Goal: Information Seeking & Learning: Learn about a topic

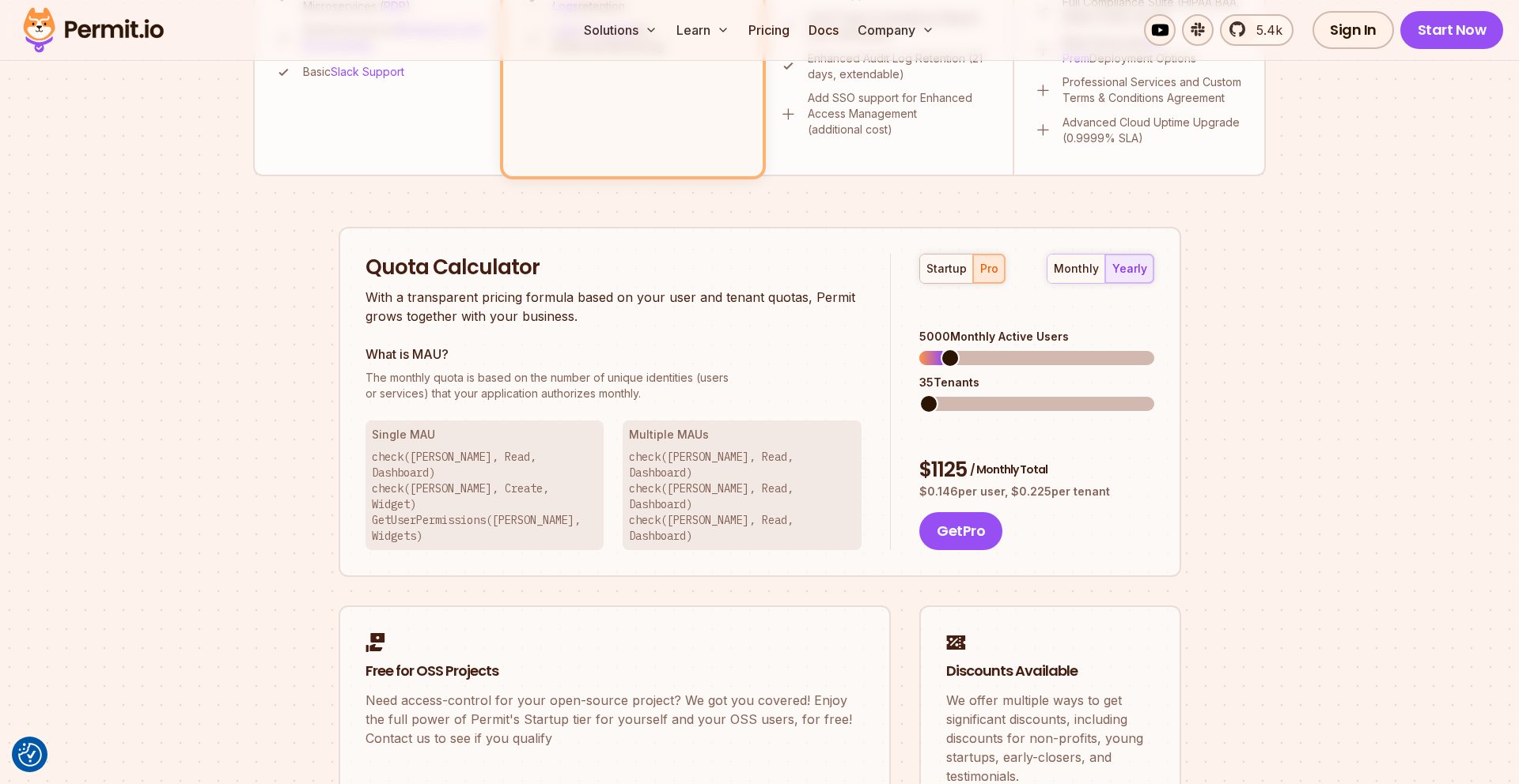
scroll to position [767, 0]
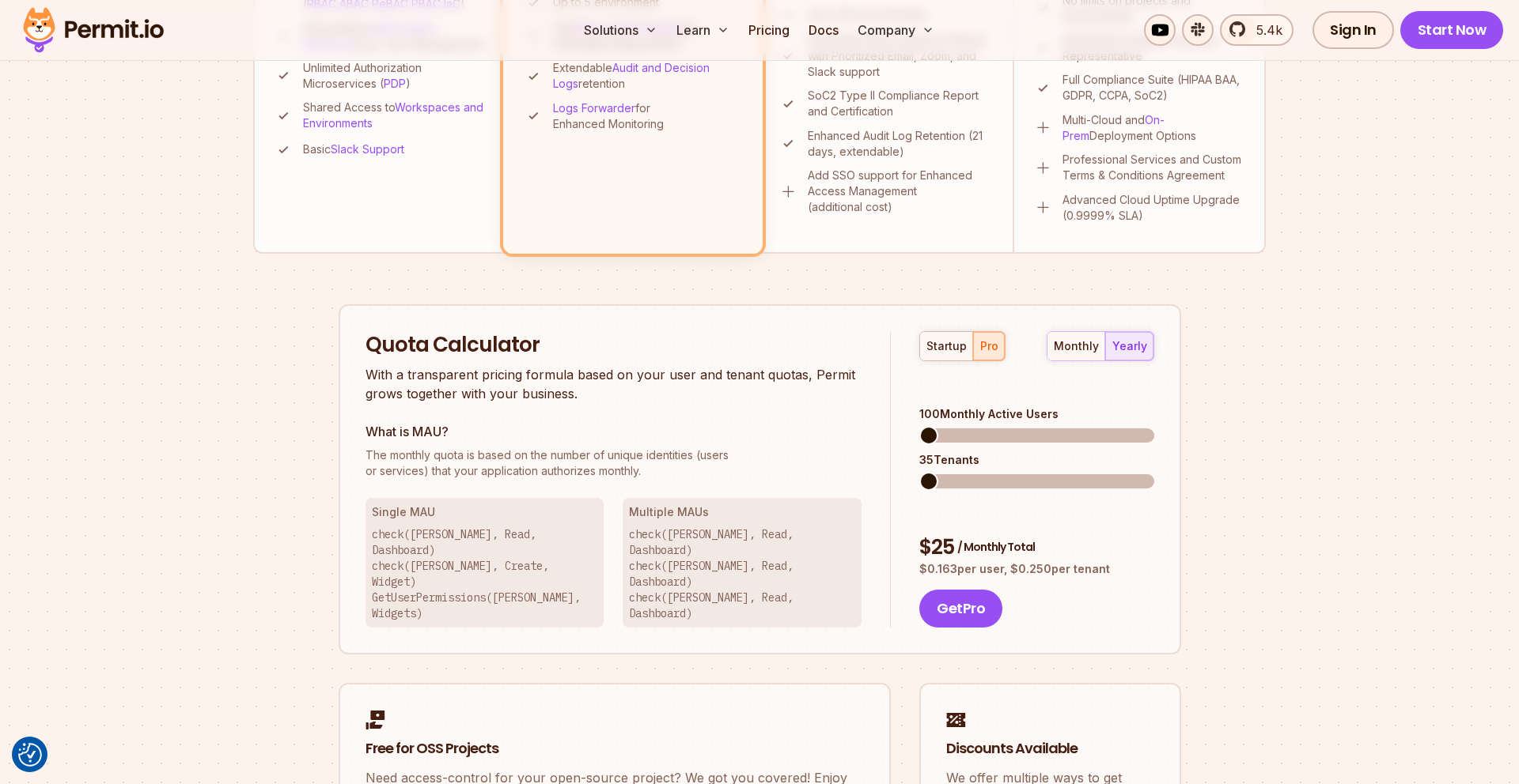
click at [919, 427] on span at bounding box center [928, 436] width 19 height 19
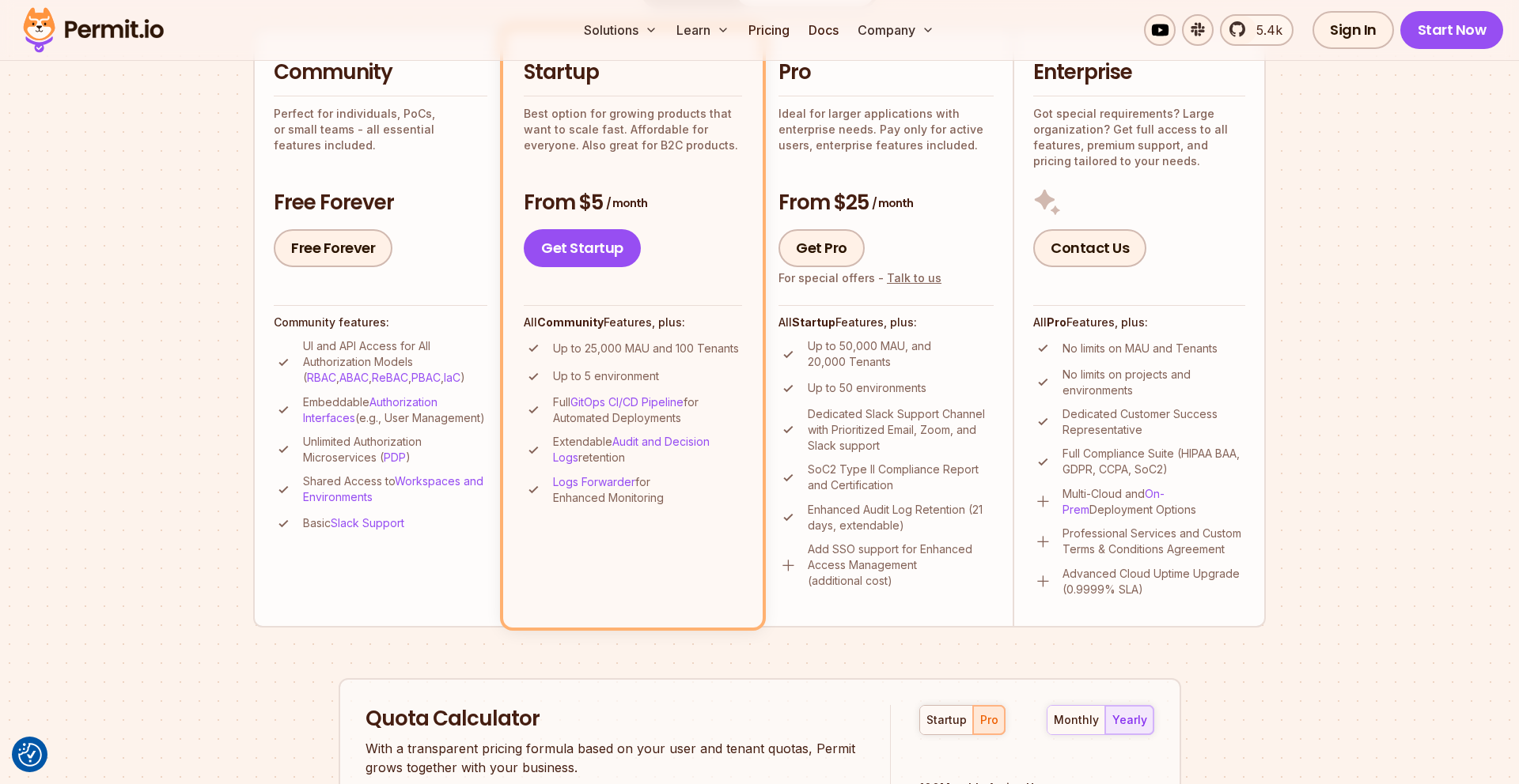
scroll to position [401, 0]
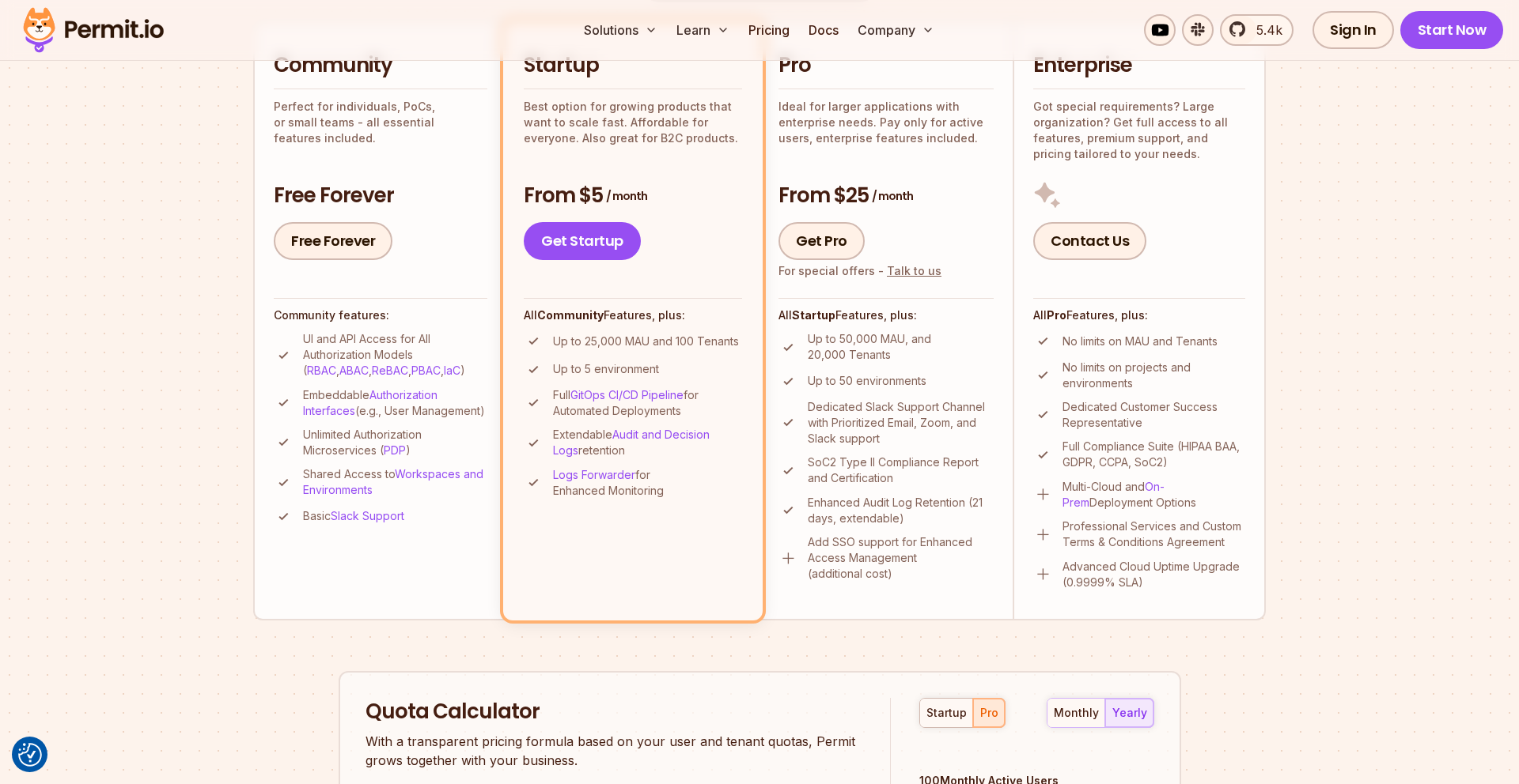
click at [433, 122] on p "Perfect for individuals, PoCs, or small teams - all essential features included." at bounding box center [380, 122] width 213 height 48
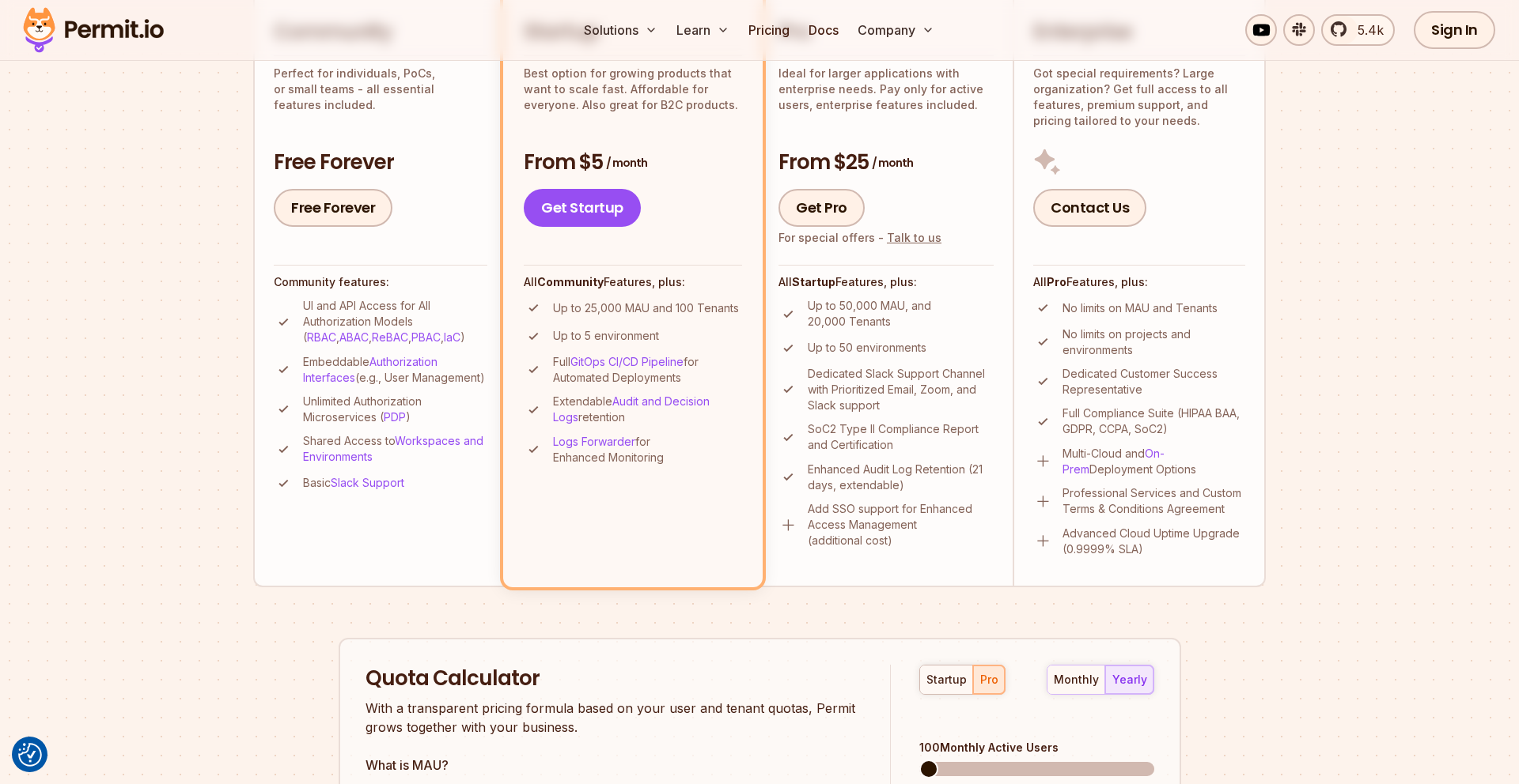
scroll to position [205, 0]
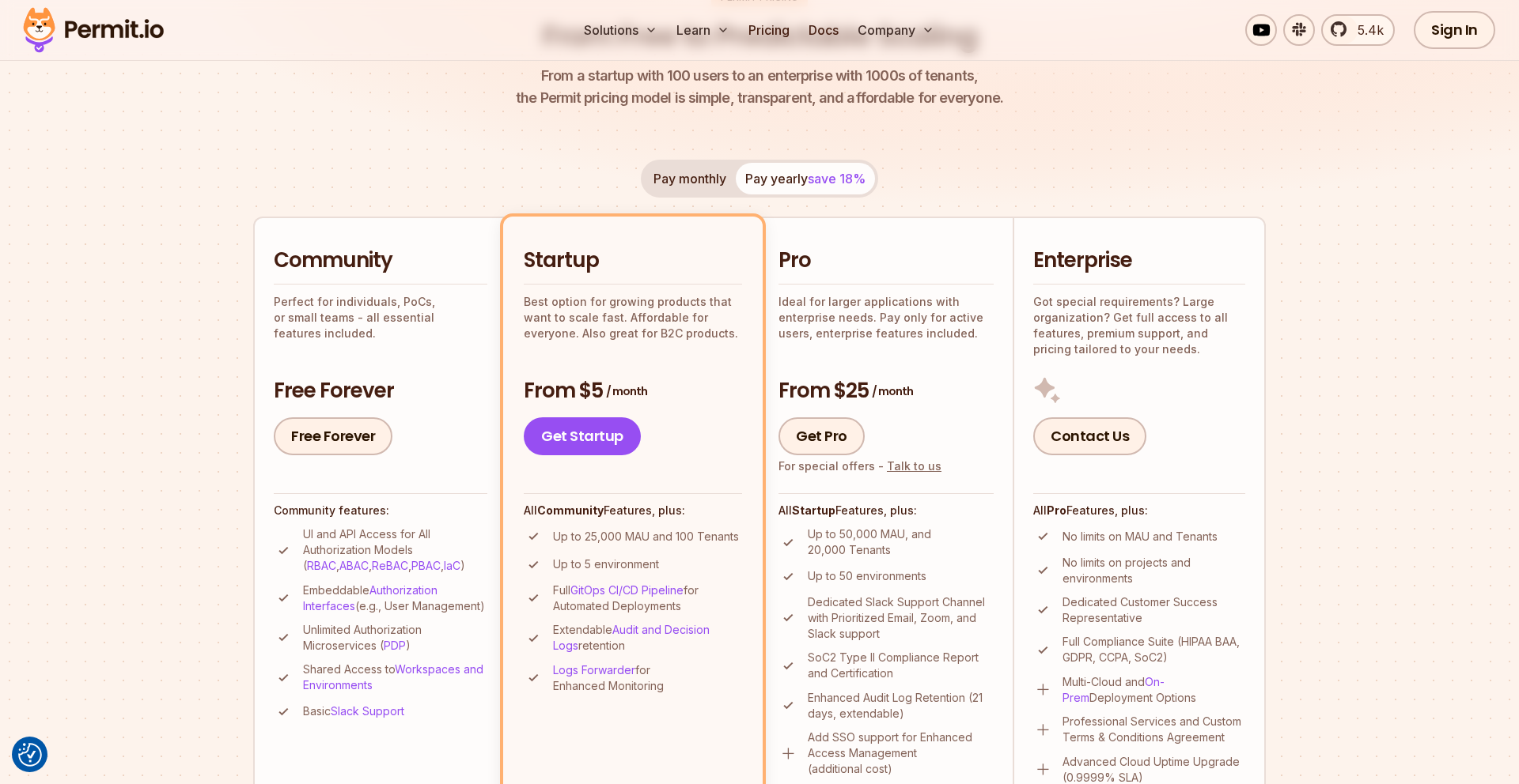
click at [413, 249] on h2 "Community" at bounding box center [380, 261] width 213 height 29
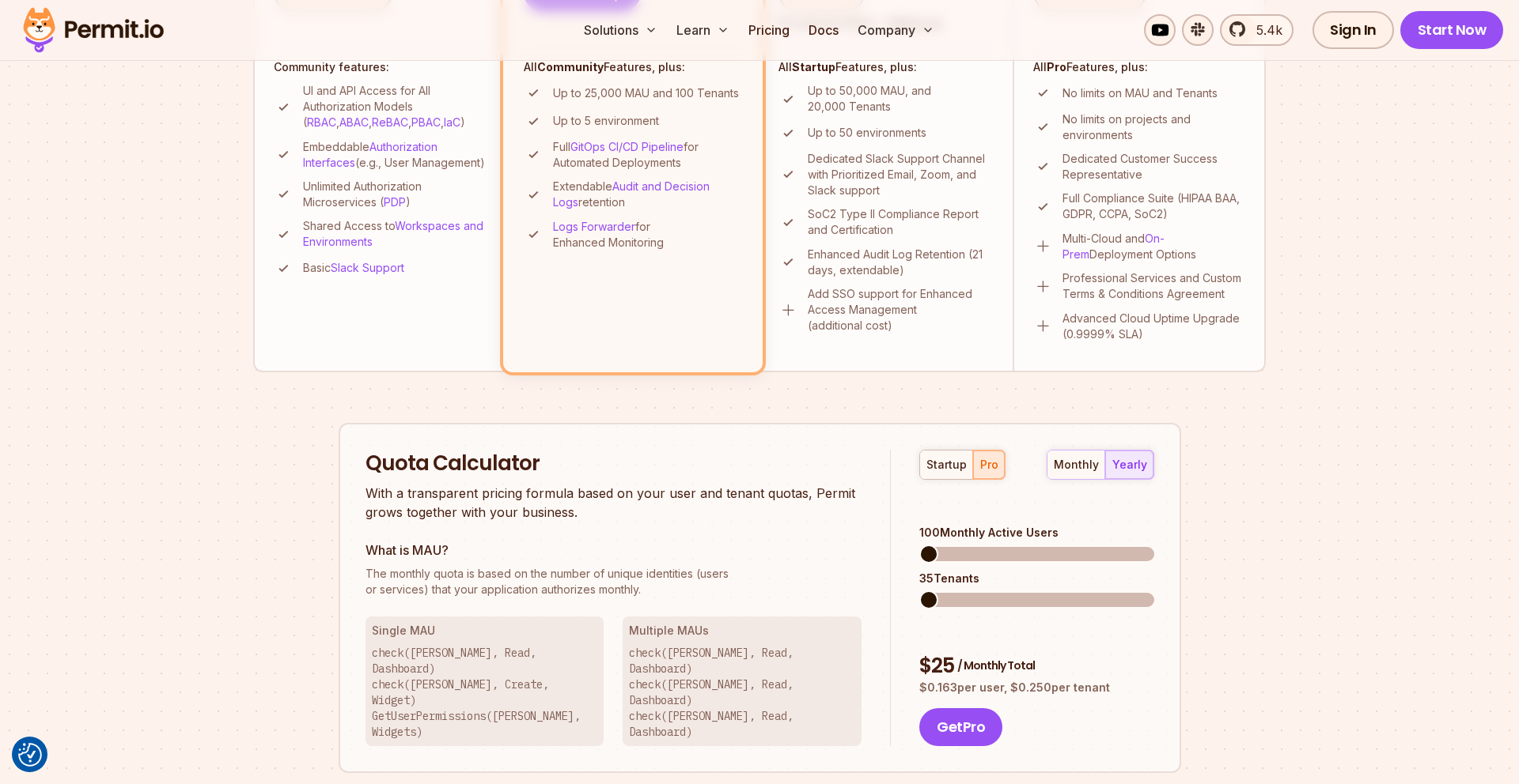
scroll to position [650, 0]
click at [939, 464] on div "startup" at bounding box center [946, 464] width 41 height 16
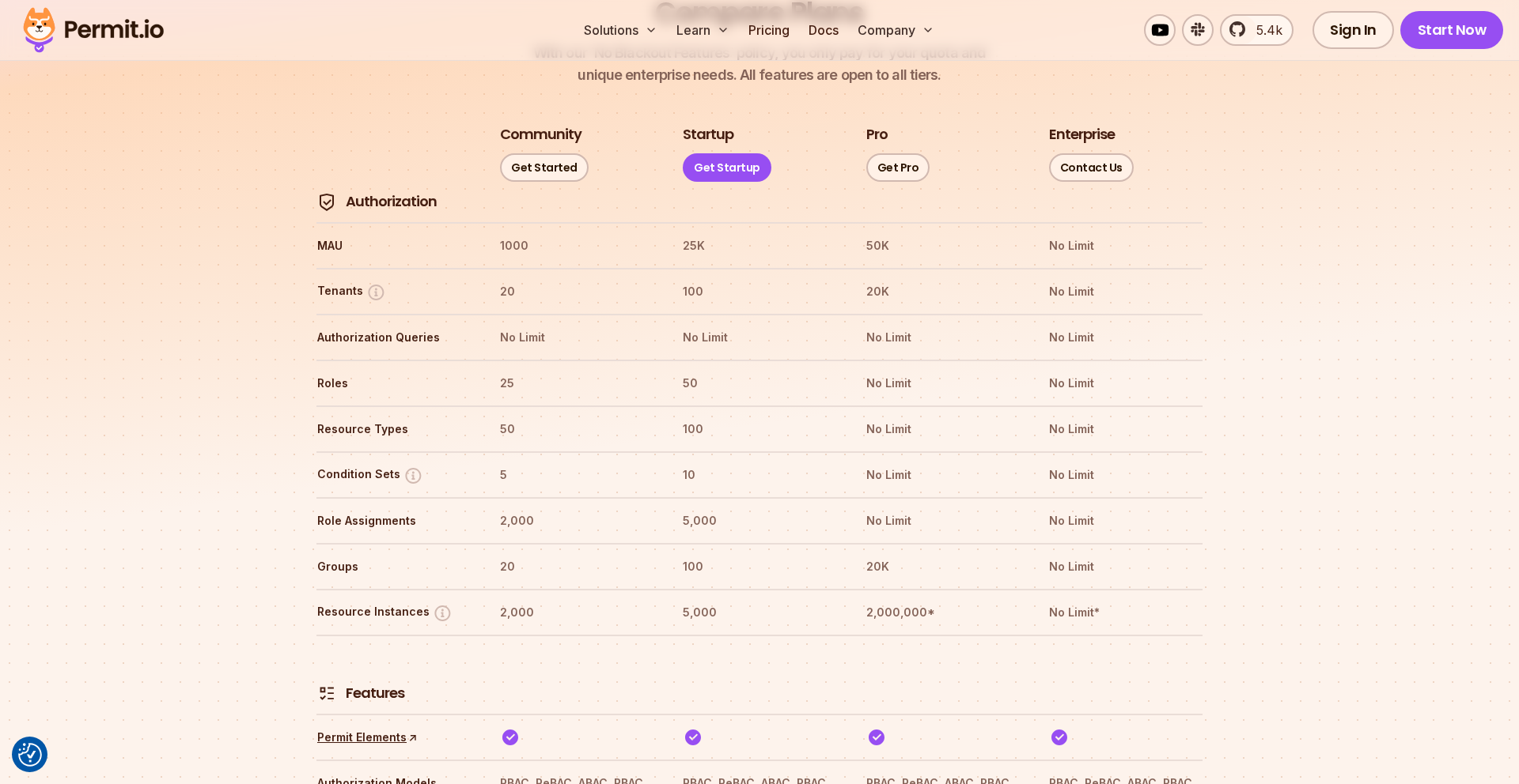
scroll to position [1834, 0]
click at [512, 280] on th "20" at bounding box center [575, 293] width 154 height 25
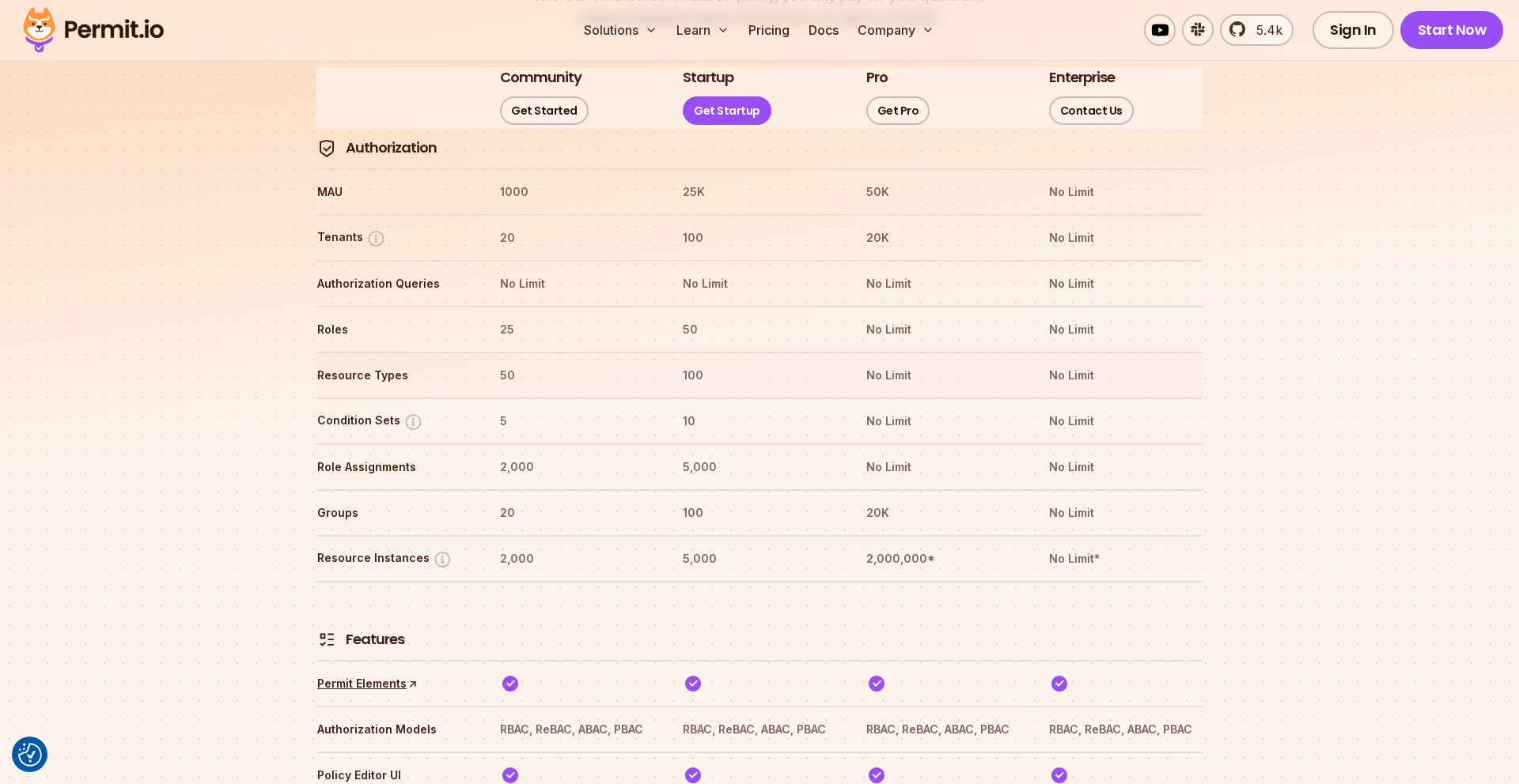
scroll to position [1930, 0]
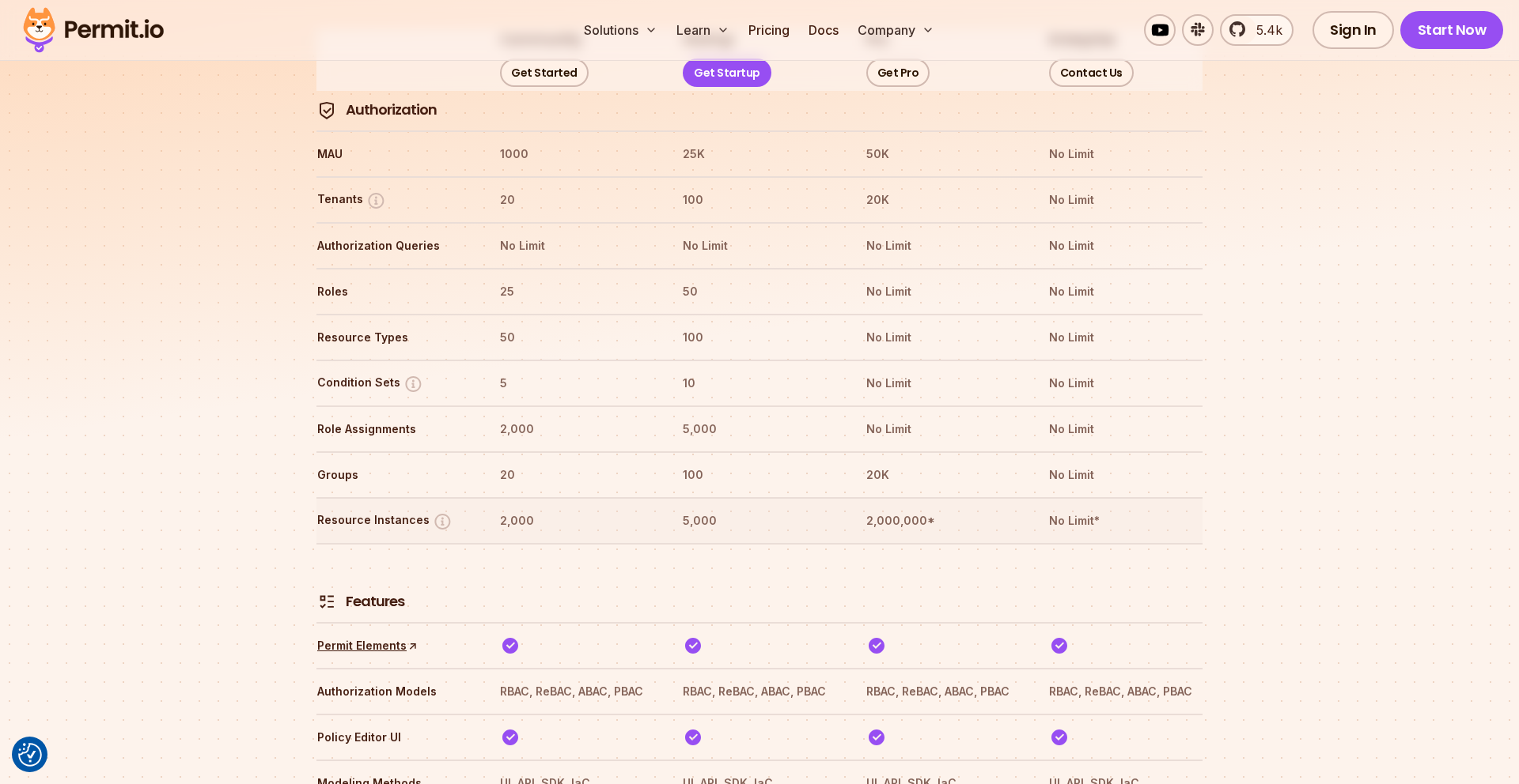
click at [519, 509] on th "2,000" at bounding box center [575, 521] width 154 height 25
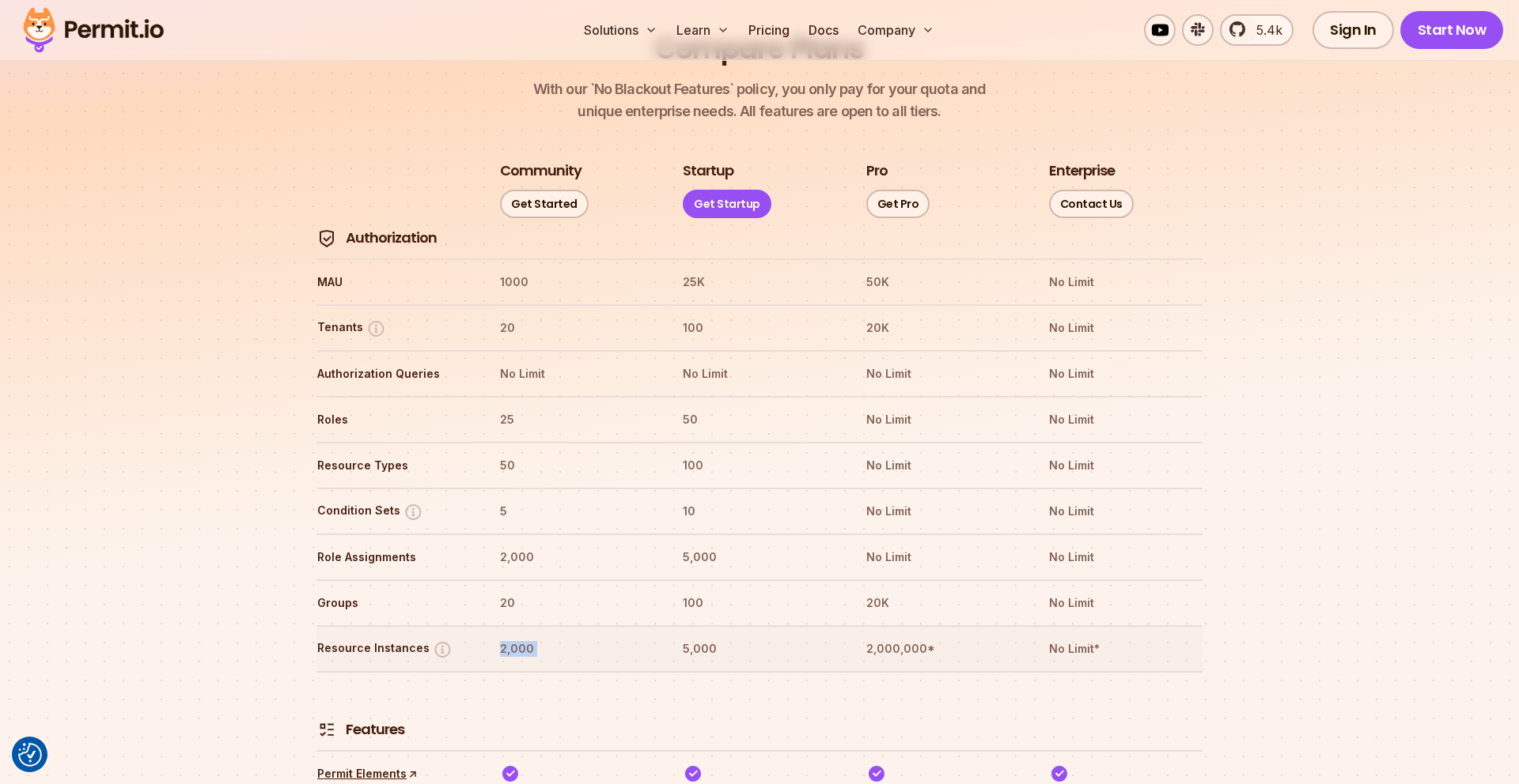
scroll to position [1798, 0]
click at [699, 638] on th "5,000" at bounding box center [758, 651] width 154 height 25
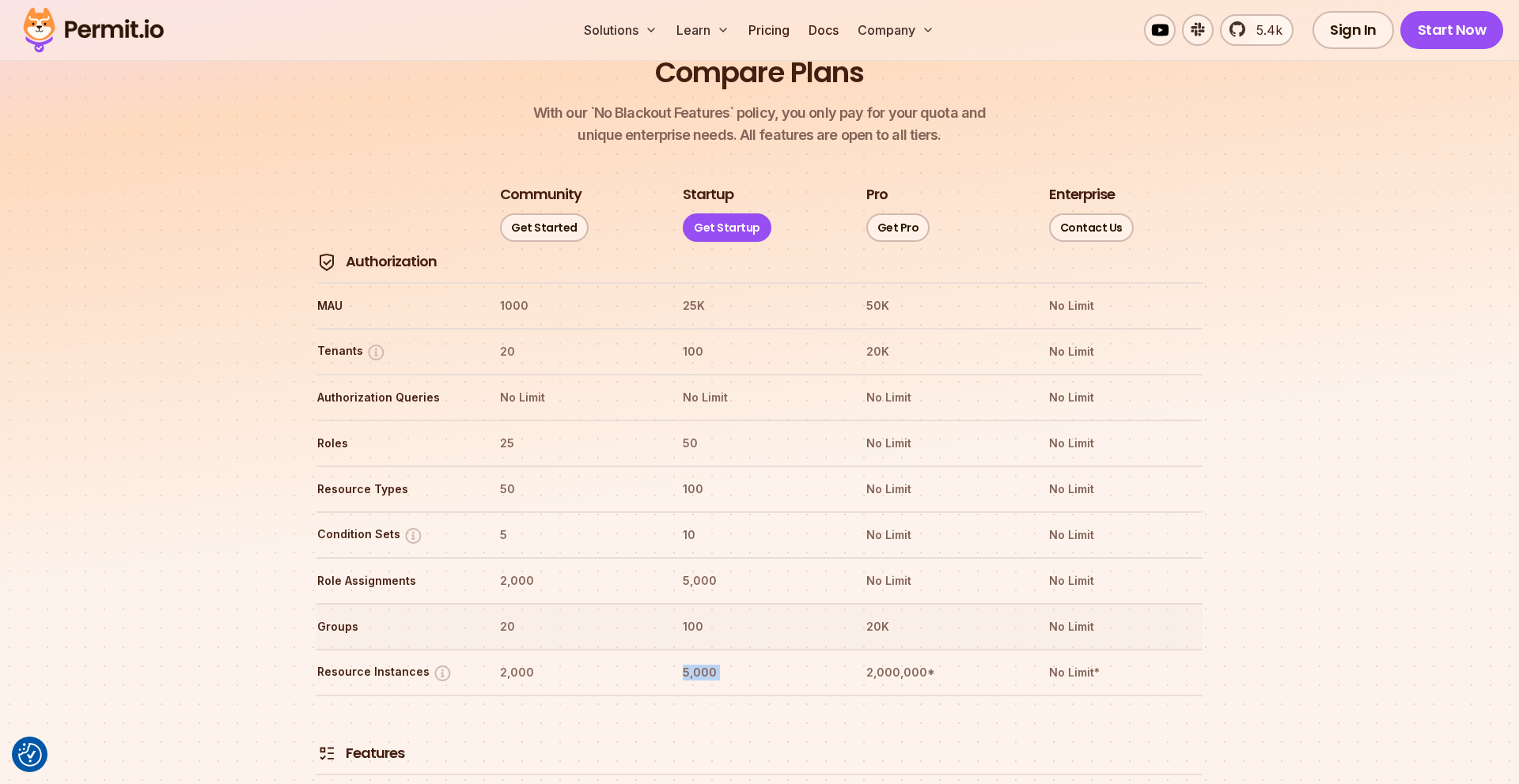
scroll to position [1786, 0]
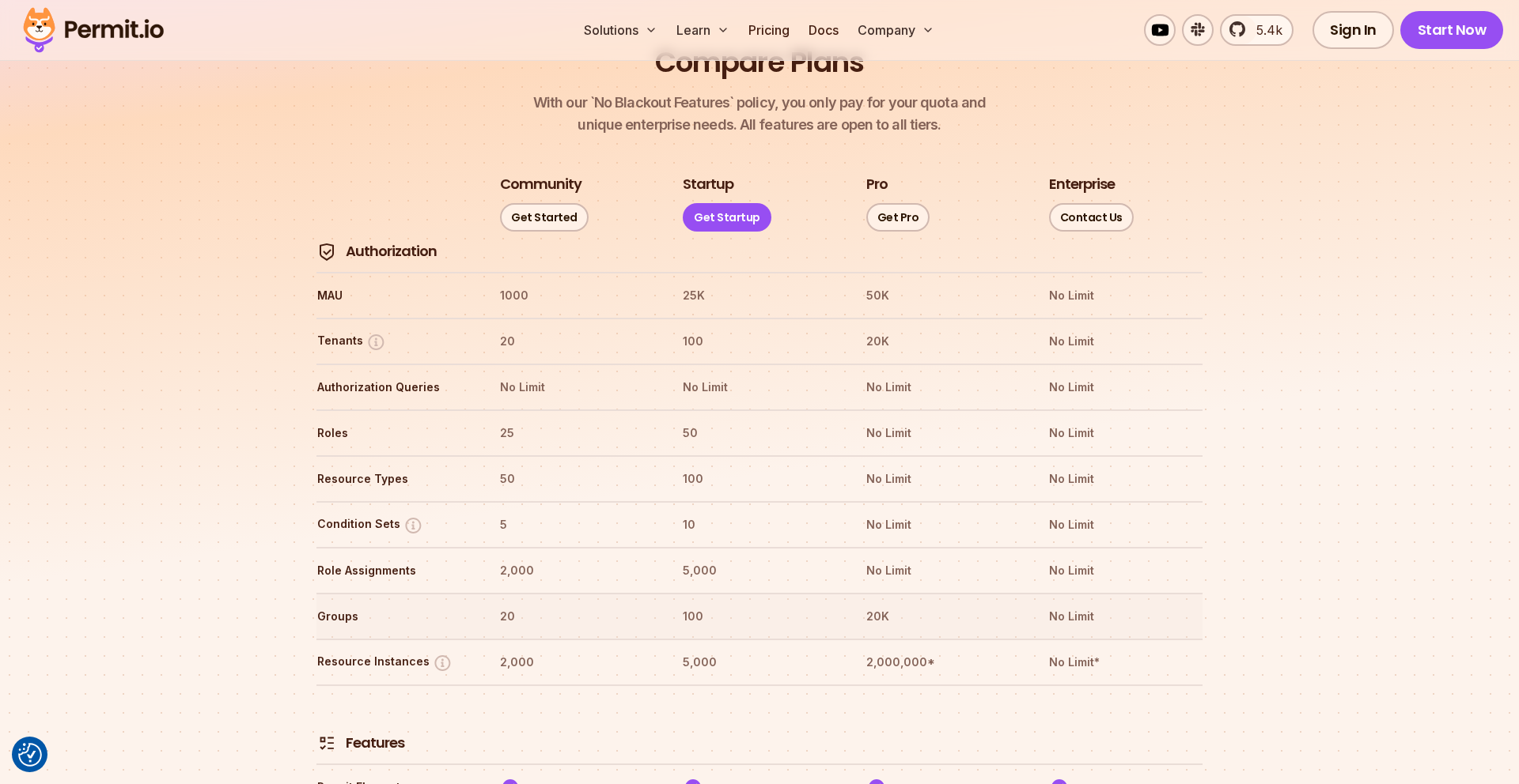
click at [375, 604] on th "Groups" at bounding box center [393, 617] width 154 height 25
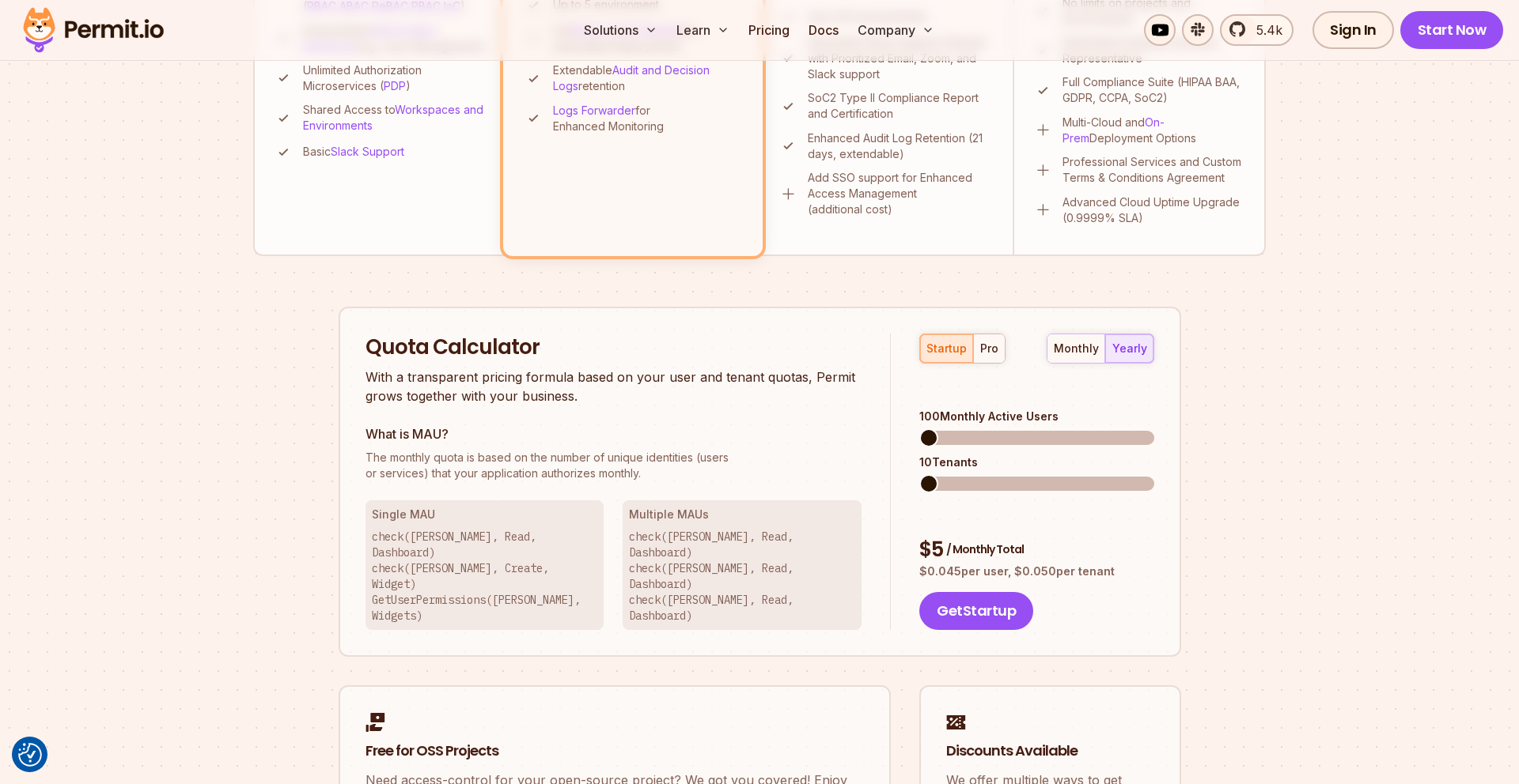
scroll to position [765, 0]
click at [919, 473] on span at bounding box center [928, 482] width 19 height 19
click at [919, 433] on span at bounding box center [928, 437] width 19 height 19
click at [919, 473] on span at bounding box center [928, 482] width 19 height 19
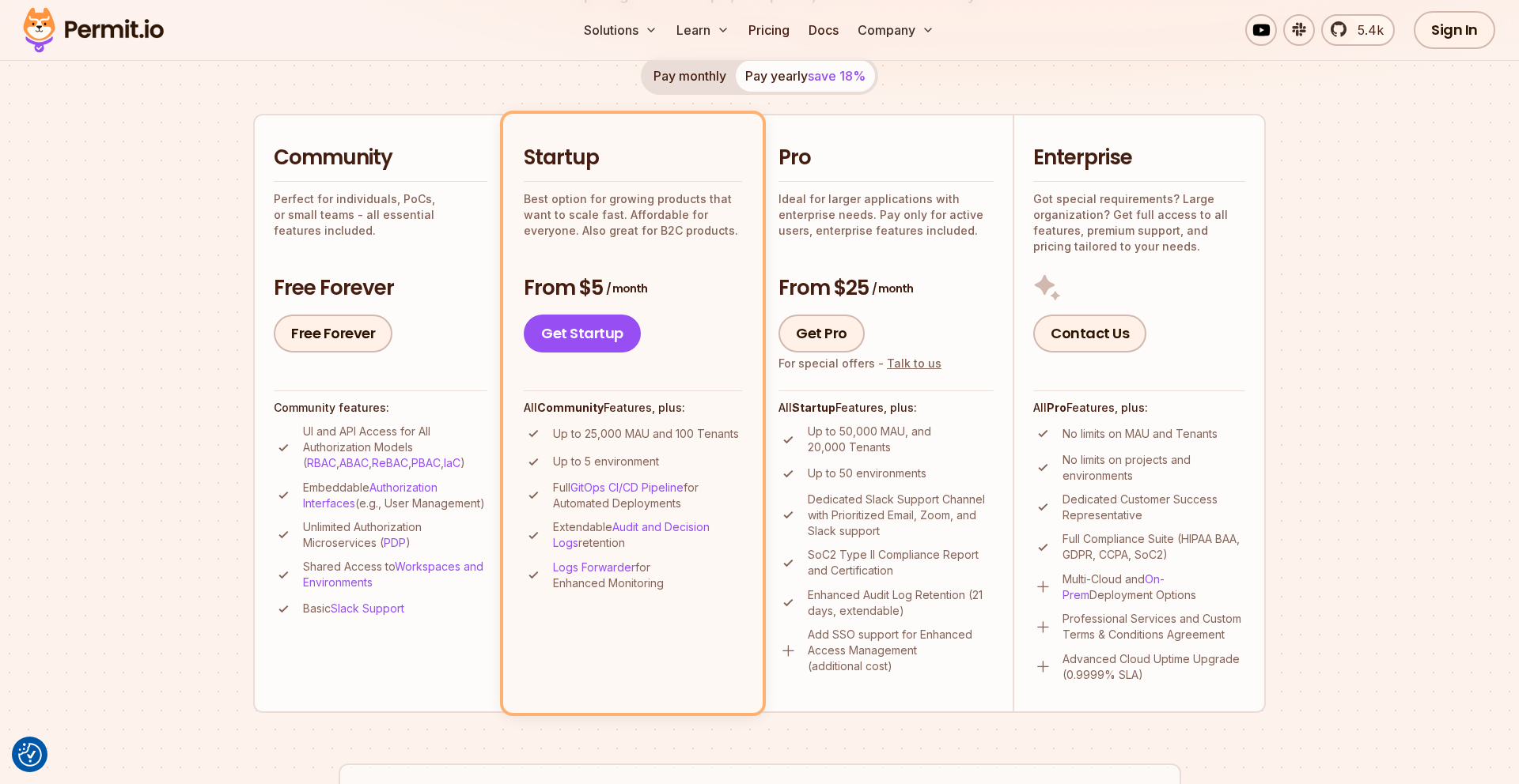
scroll to position [309, 0]
click at [876, 256] on div "Pro Ideal for larger applications with enterprise needs. Pay only for active us…" at bounding box center [885, 248] width 215 height 209
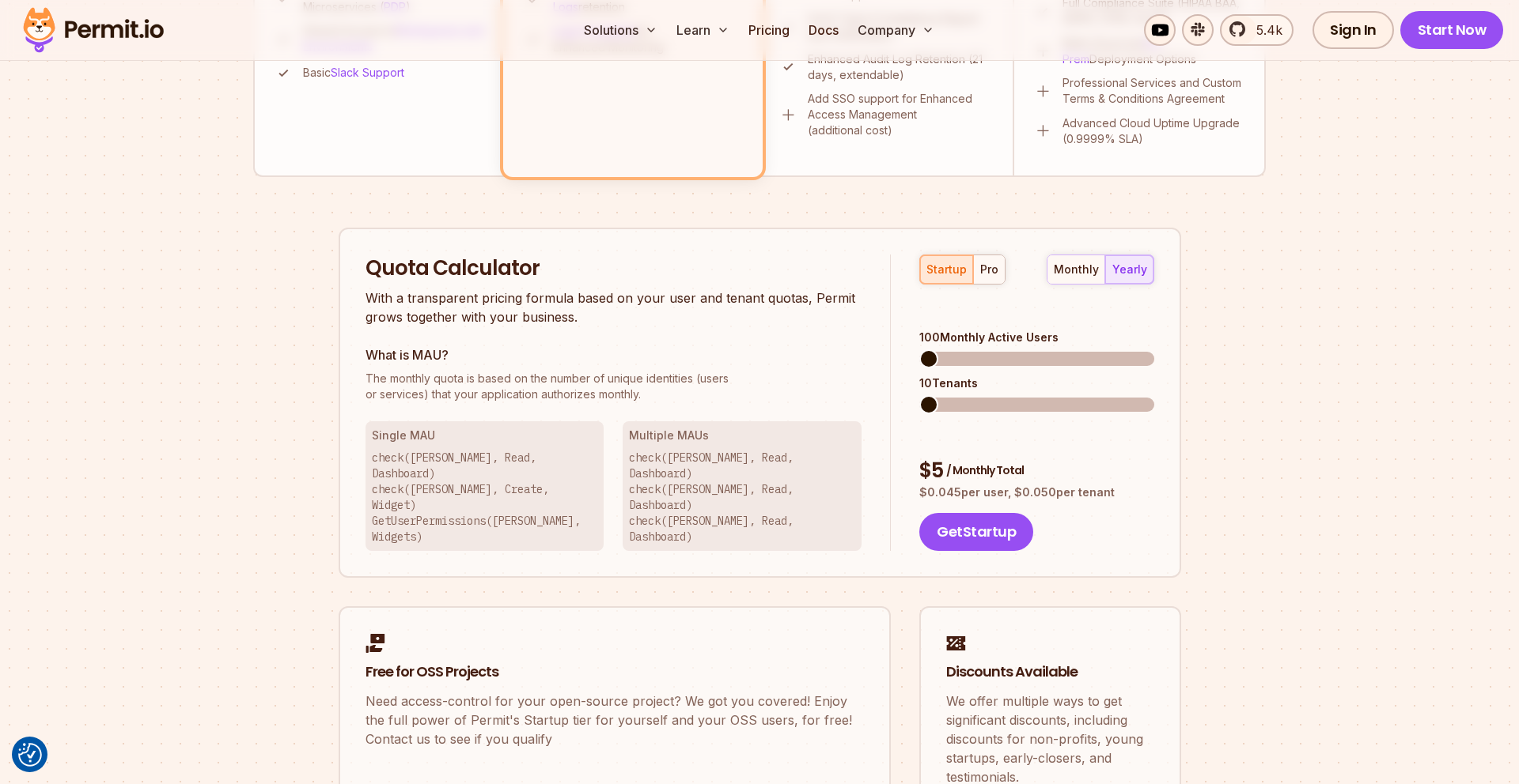
scroll to position [869, 0]
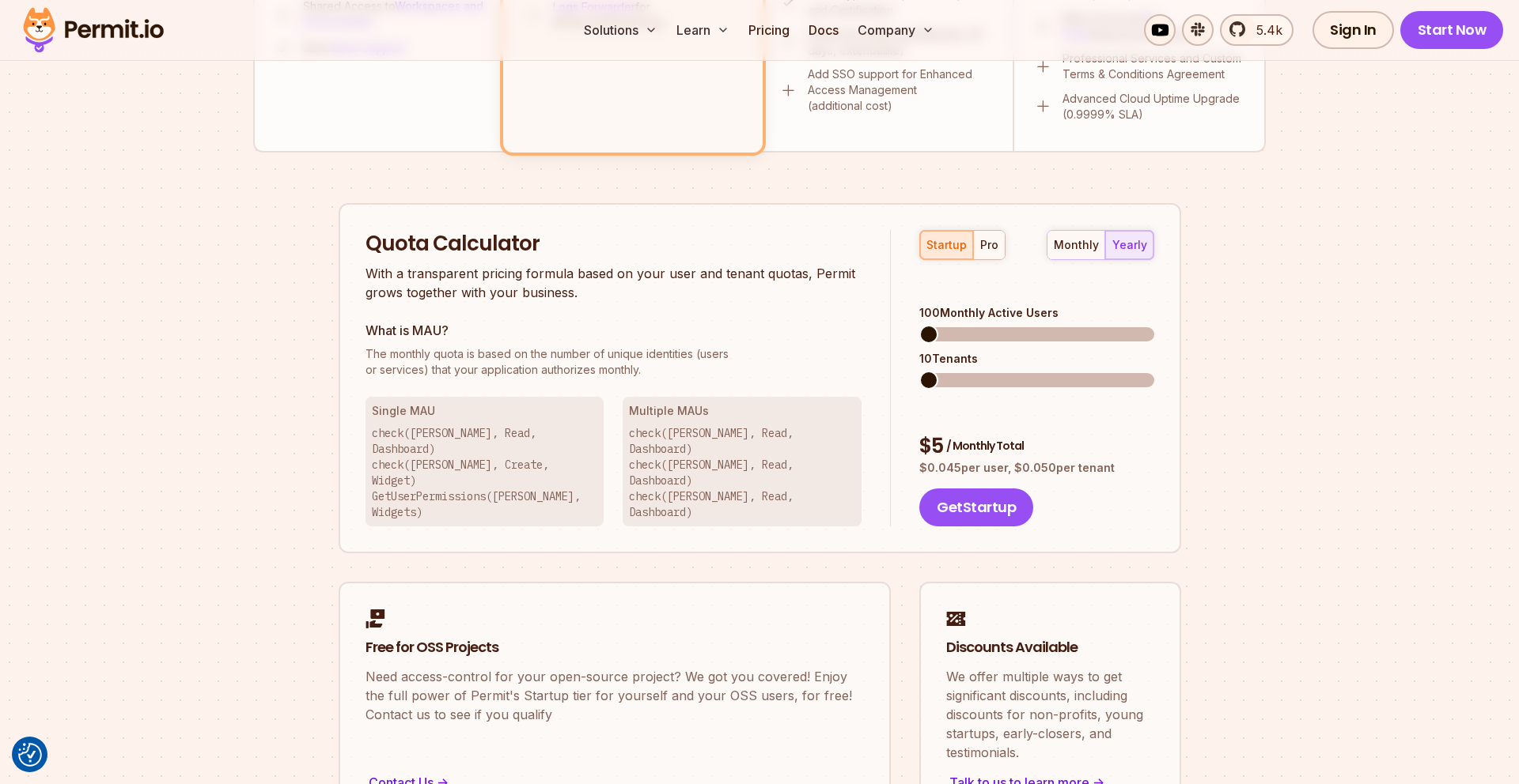
click at [919, 371] on span at bounding box center [928, 380] width 19 height 19
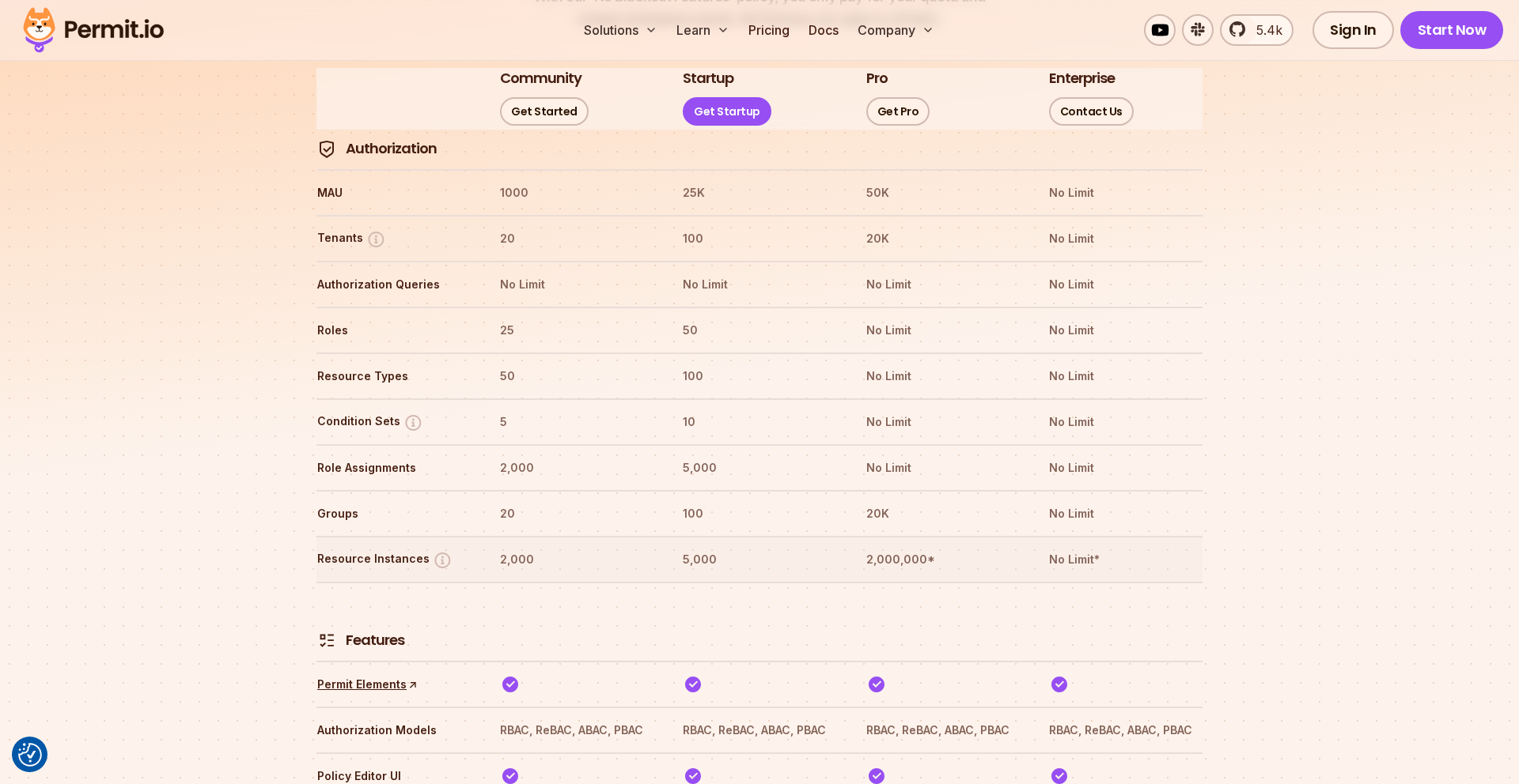
scroll to position [1893, 0]
click at [439, 549] on img at bounding box center [443, 559] width 20 height 20
click at [440, 549] on img at bounding box center [443, 559] width 20 height 20
click at [433, 549] on img at bounding box center [443, 559] width 20 height 20
click at [410, 411] on img at bounding box center [413, 421] width 20 height 20
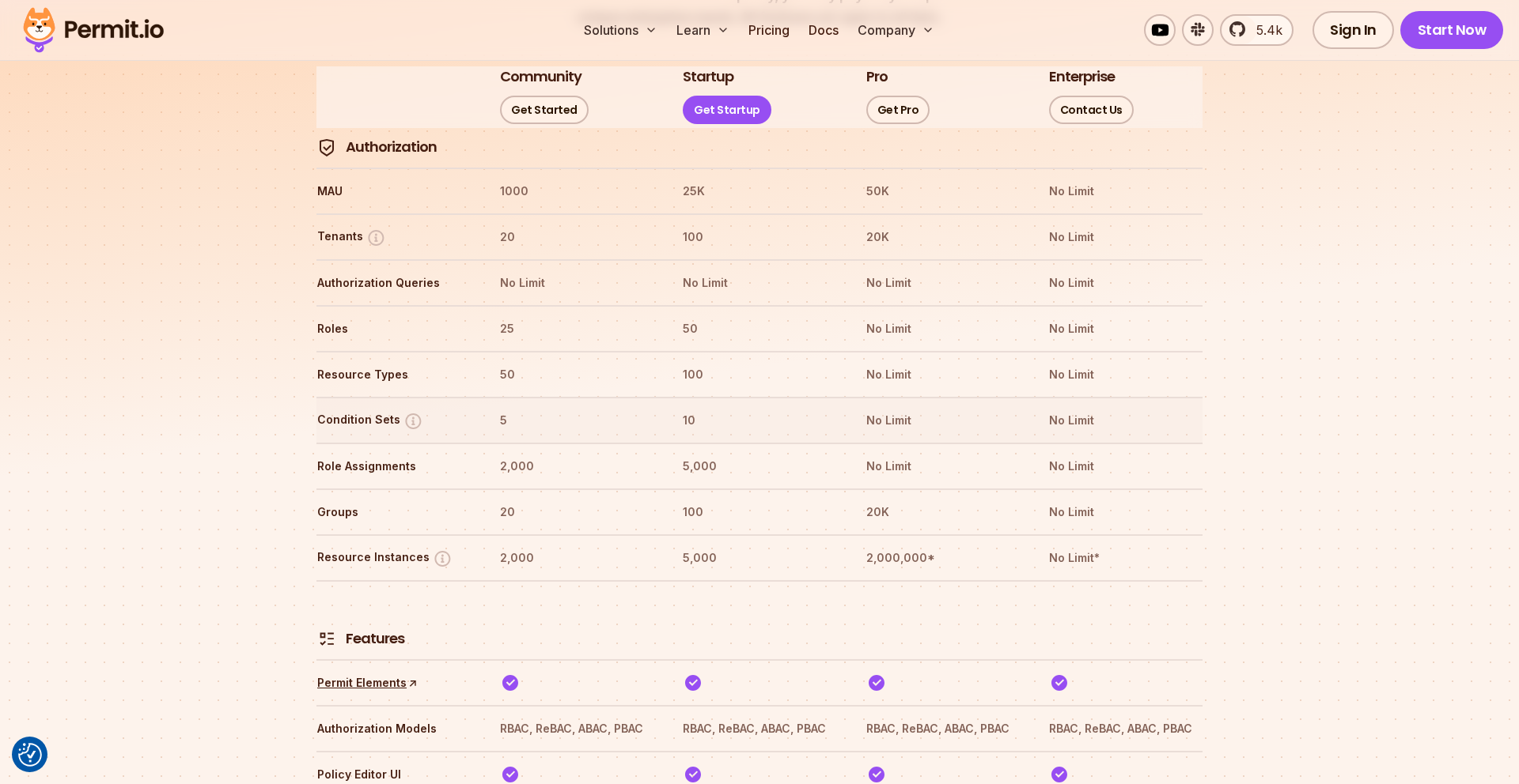
click at [410, 411] on img at bounding box center [413, 421] width 20 height 20
click at [357, 411] on button "Condition Sets" at bounding box center [370, 421] width 106 height 20
click at [381, 411] on button "Condition Sets" at bounding box center [370, 421] width 106 height 20
click at [412, 411] on img at bounding box center [413, 421] width 20 height 20
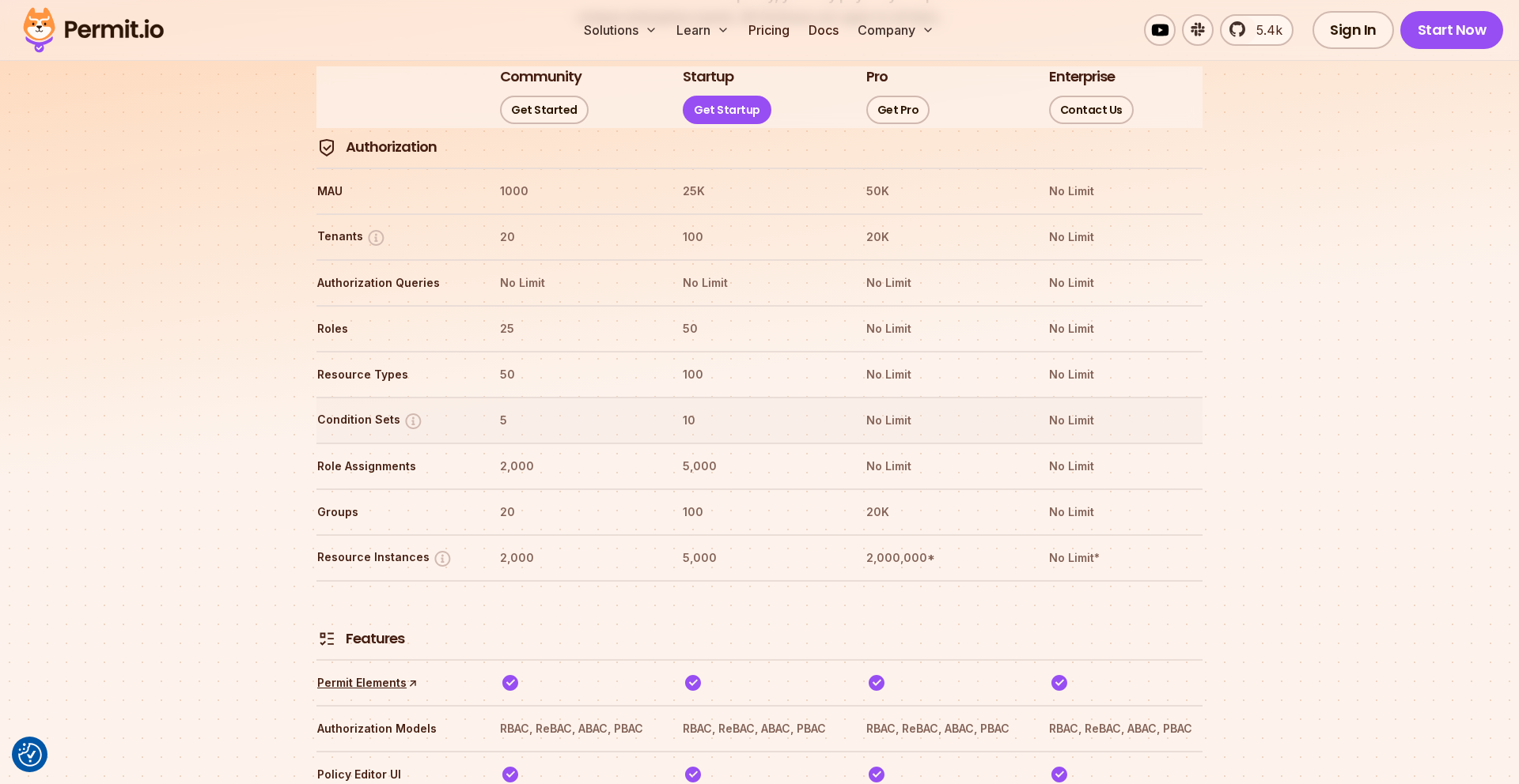
click at [409, 411] on img at bounding box center [413, 421] width 20 height 20
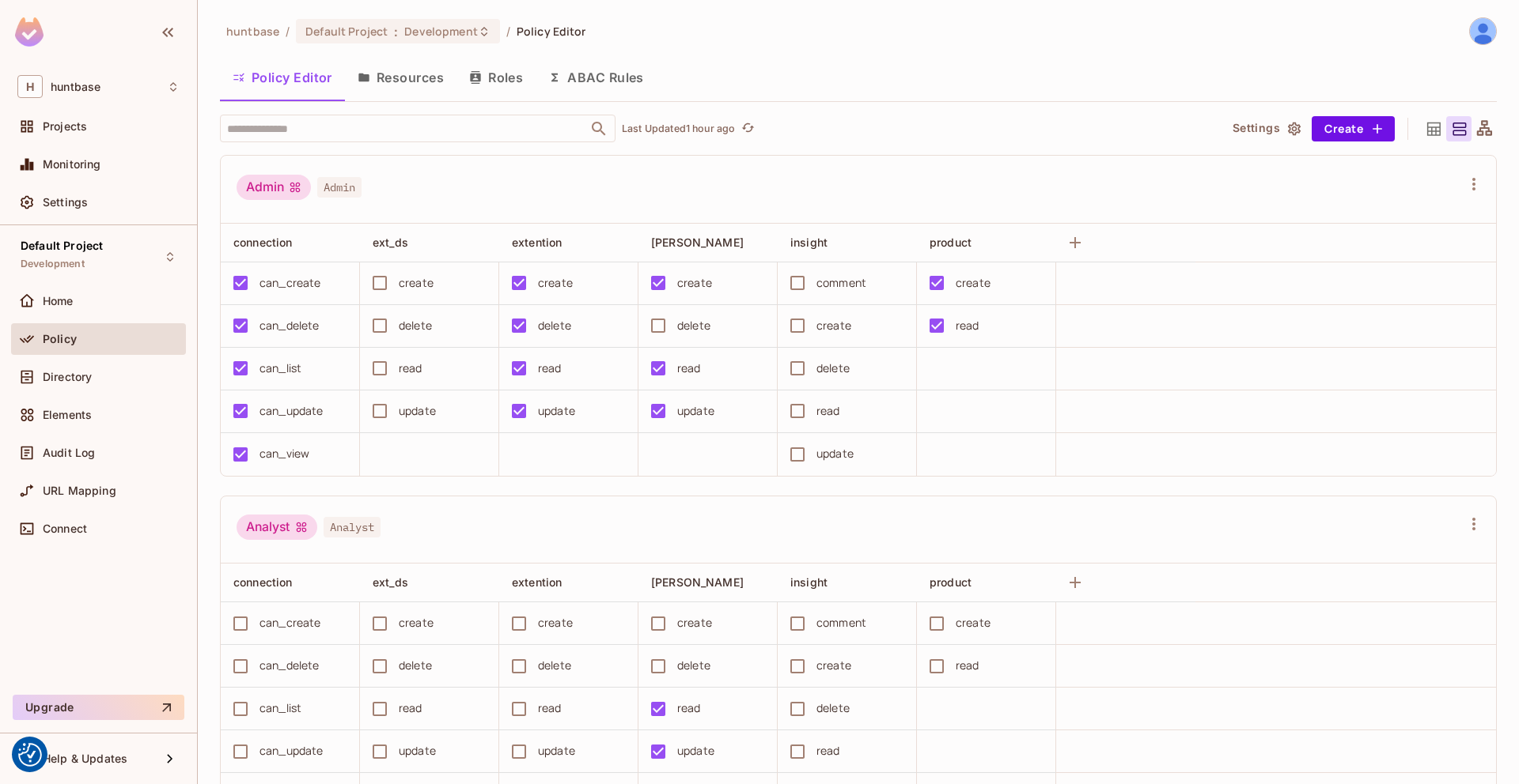
click at [396, 83] on button "Resources" at bounding box center [401, 77] width 112 height 40
